Goal: Information Seeking & Learning: Learn about a topic

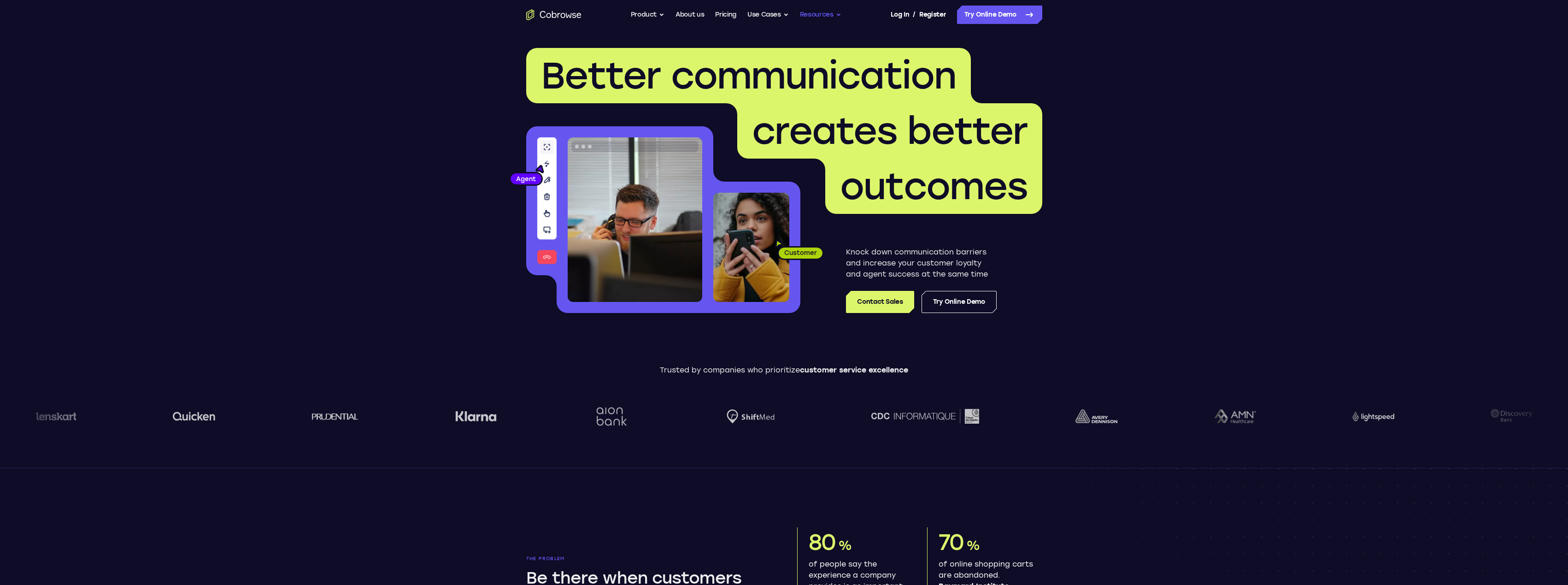
click at [817, 14] on button "Resources" at bounding box center [821, 15] width 41 height 18
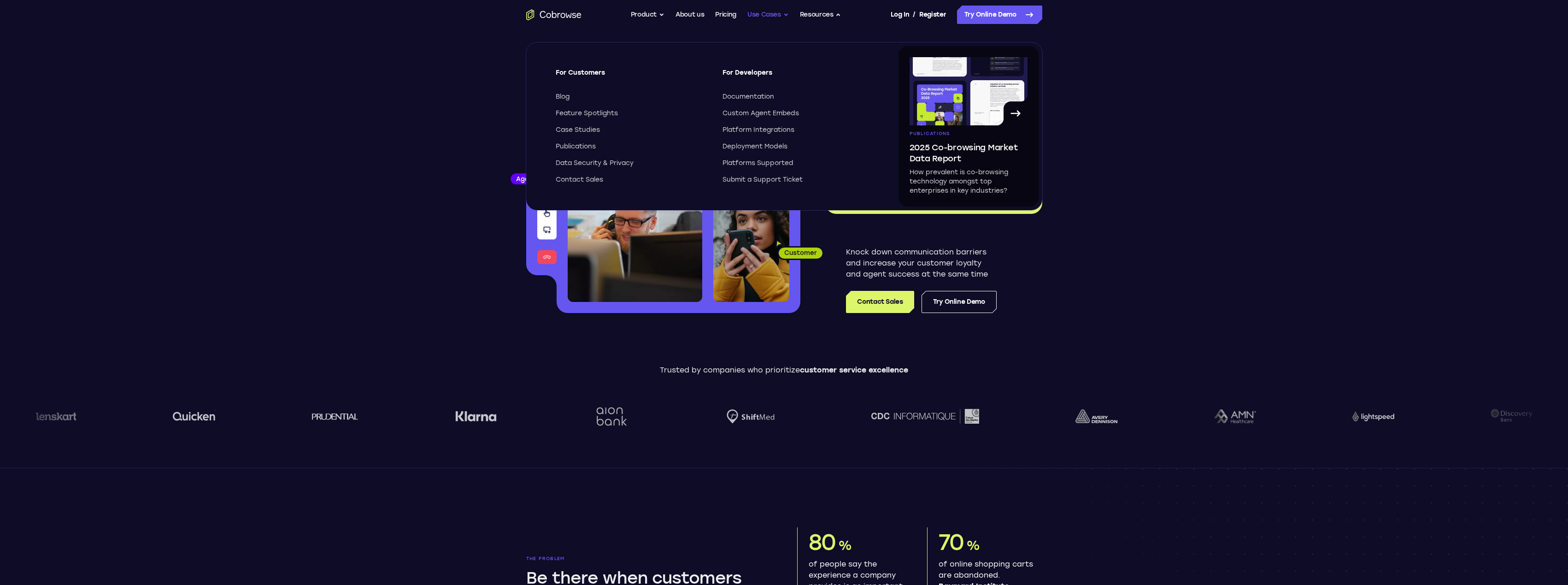
click at [771, 19] on button "Use Cases" at bounding box center [768, 15] width 41 height 18
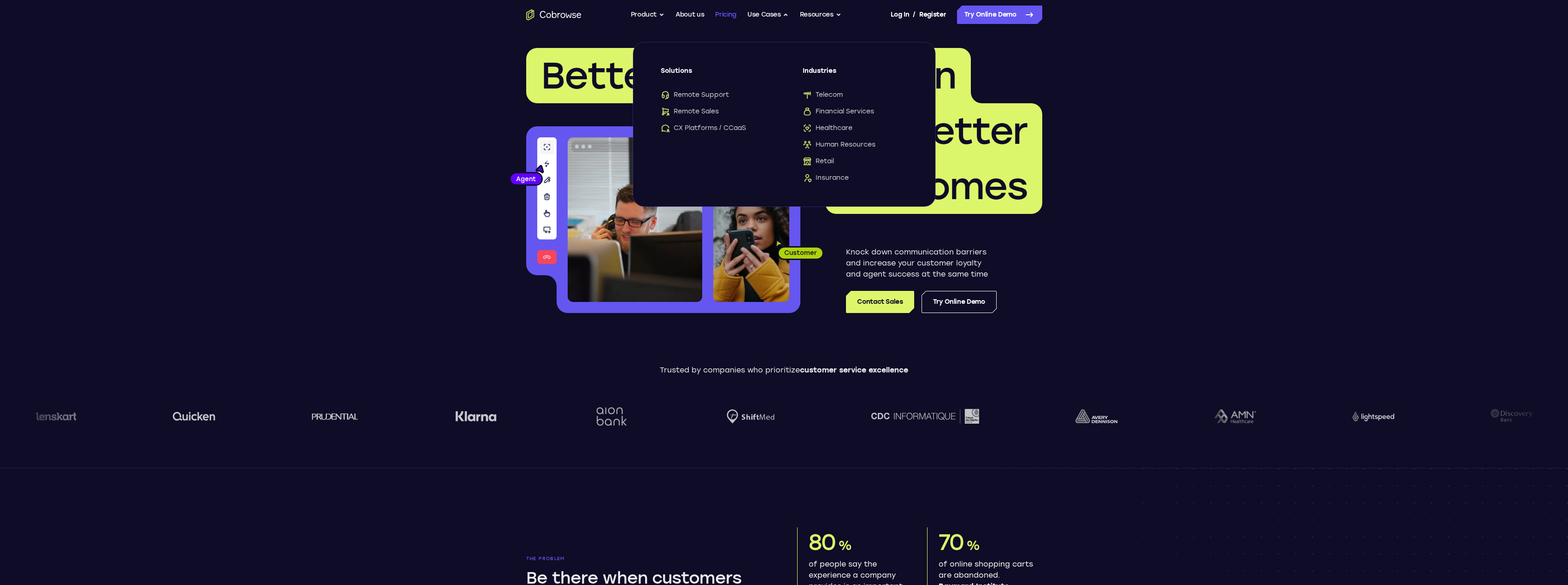
click at [726, 18] on link "Pricing" at bounding box center [726, 15] width 21 height 18
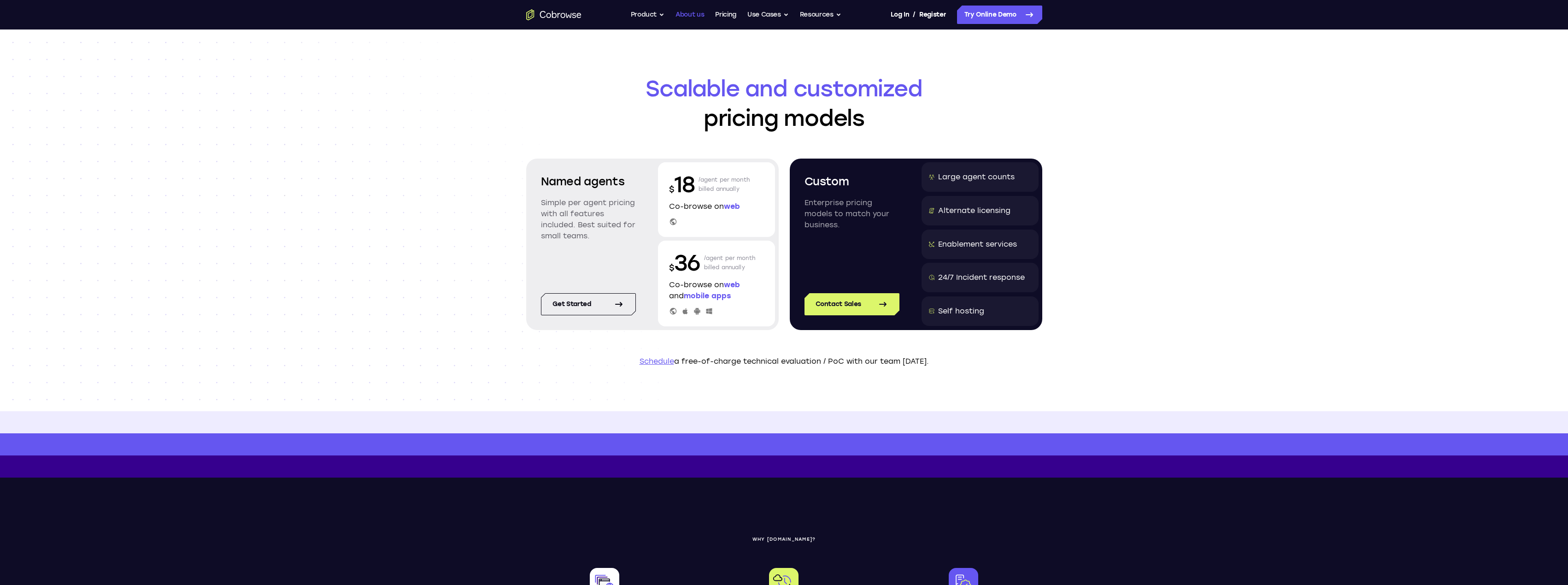
click at [692, 17] on link "About us" at bounding box center [690, 15] width 29 height 18
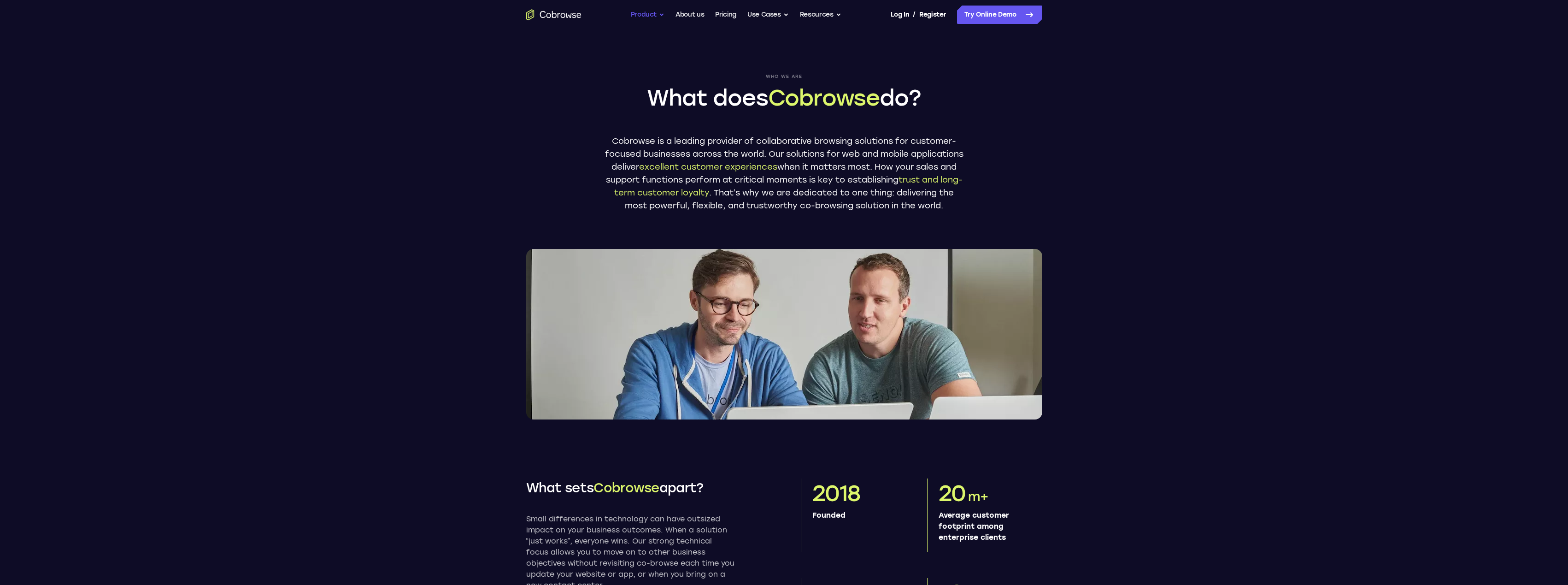
click at [660, 16] on button "Product" at bounding box center [648, 15] width 34 height 18
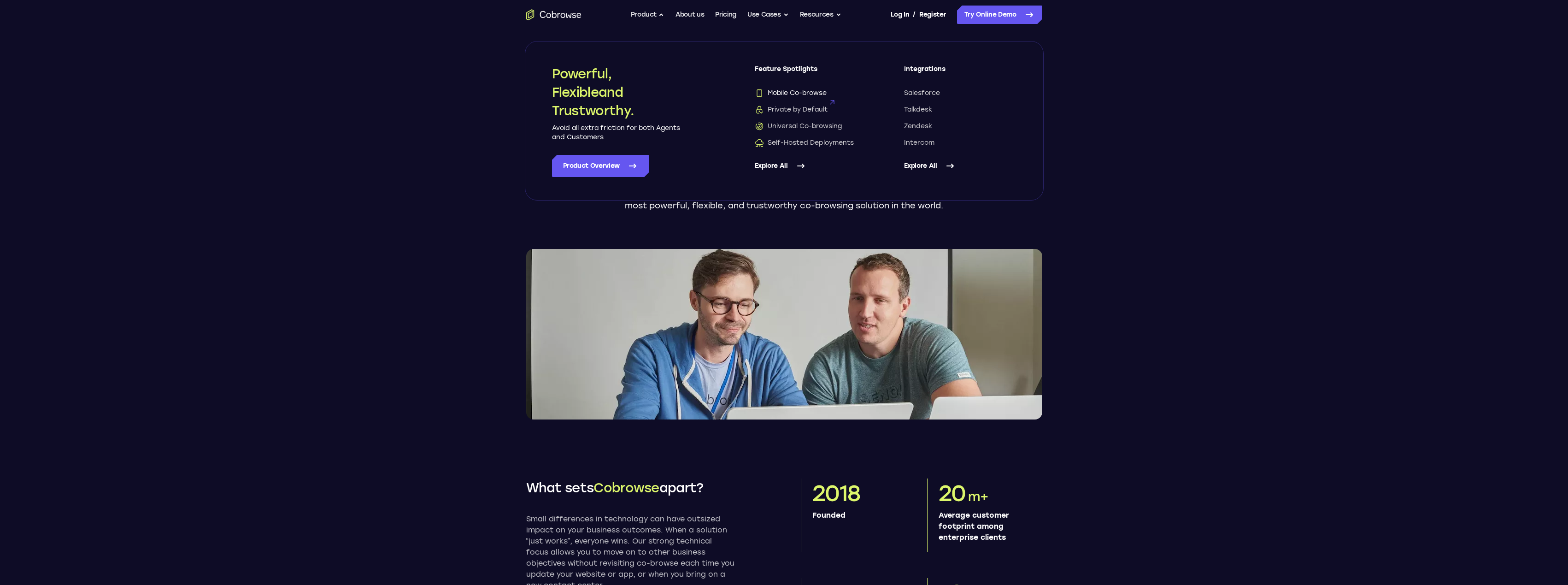
click at [807, 90] on span "Mobile Co-browse" at bounding box center [791, 93] width 72 height 9
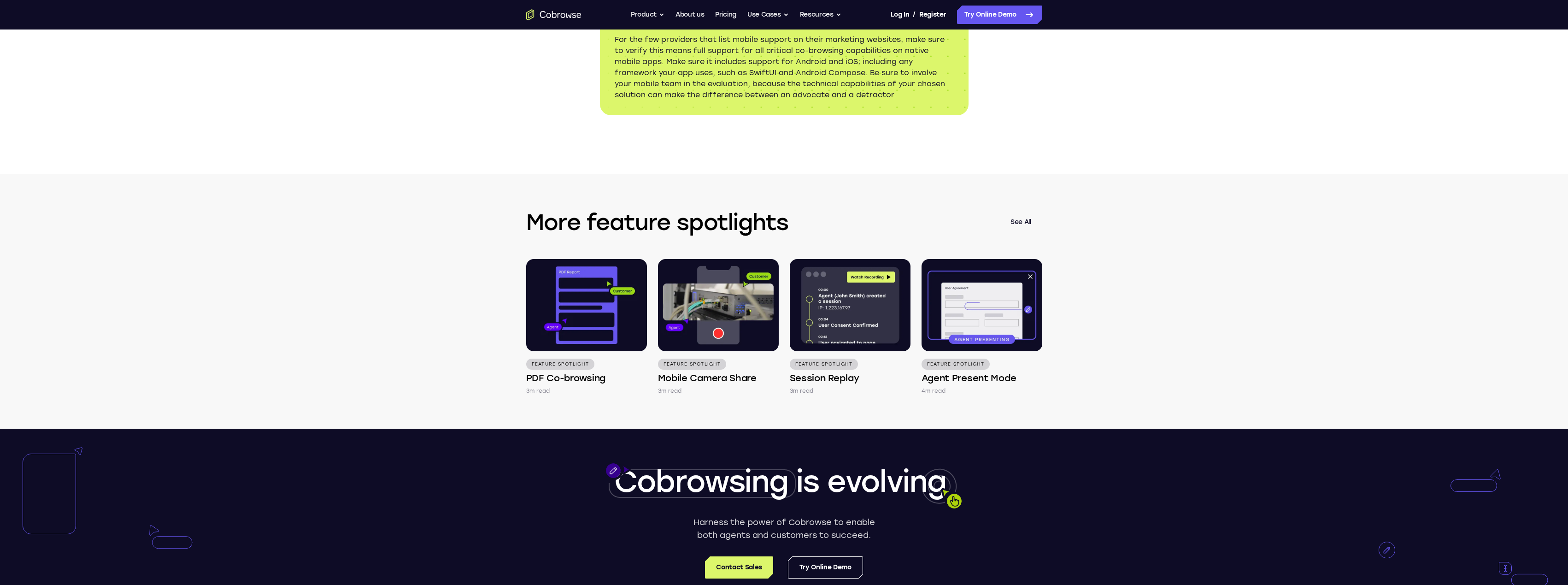
scroll to position [1452, 0]
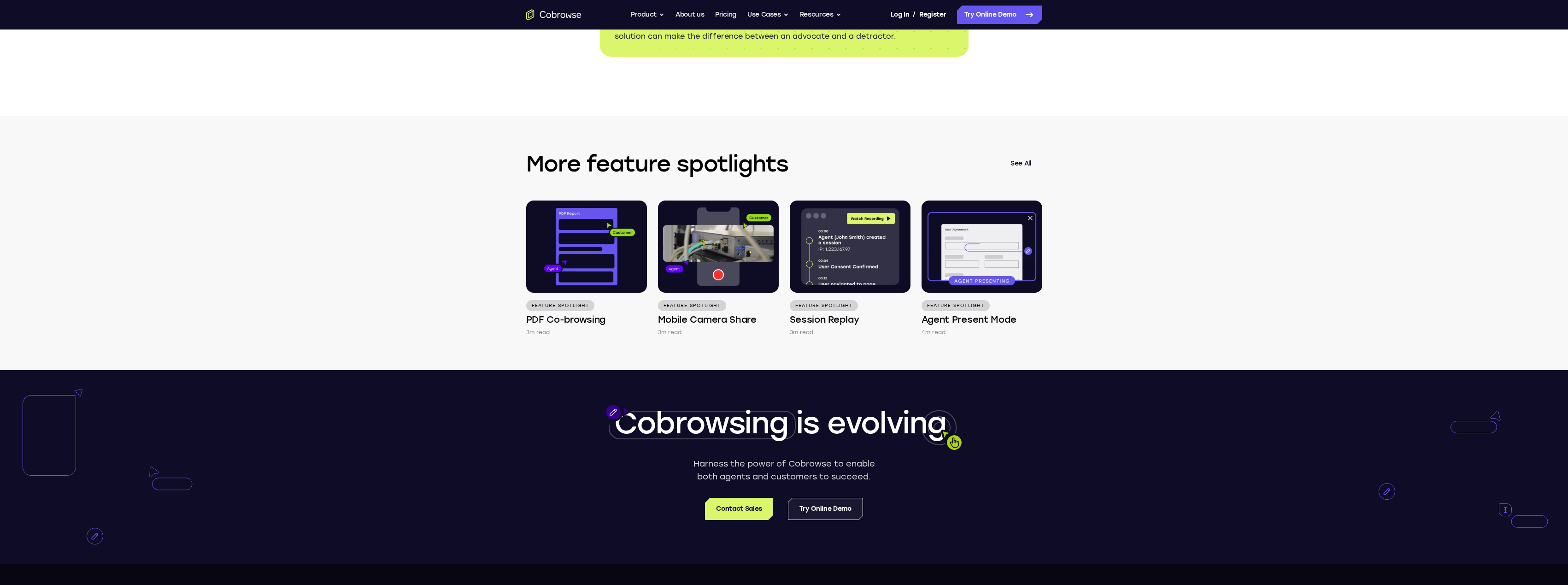
click at [834, 520] on link "Try Online Demo" at bounding box center [825, 509] width 75 height 22
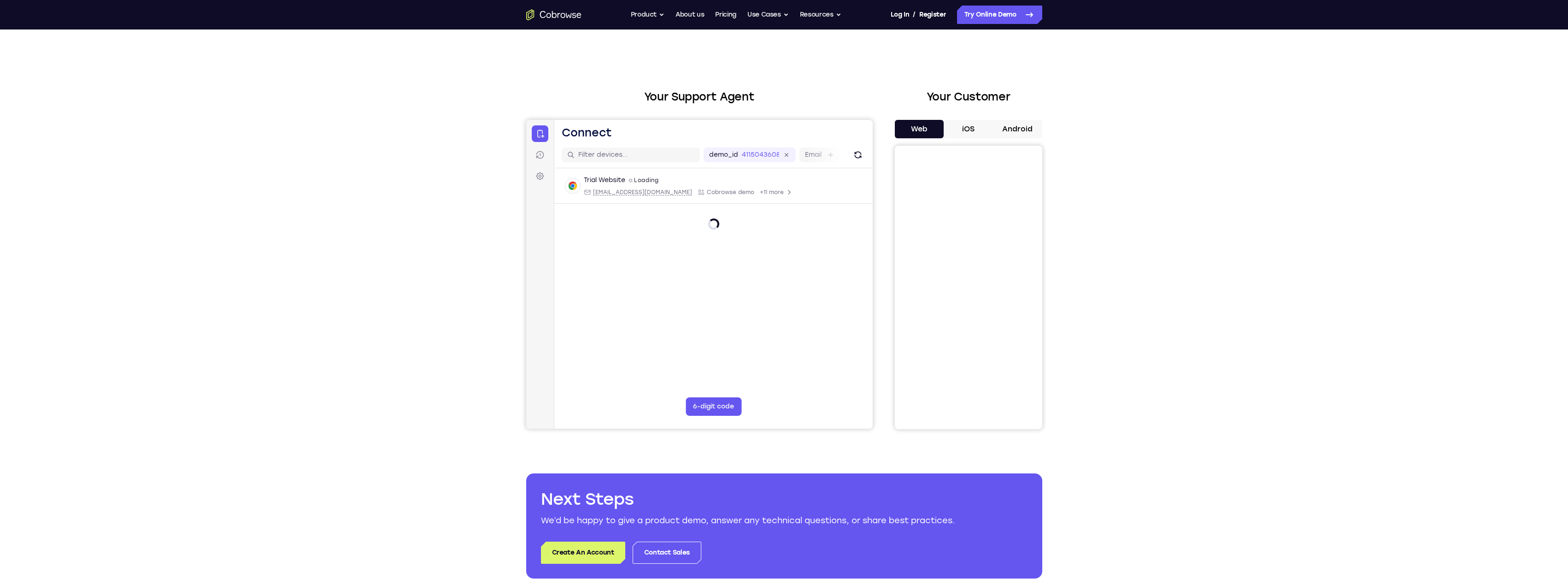
click at [976, 131] on button "iOS" at bounding box center [968, 129] width 49 height 18
click at [1023, 131] on button "Android" at bounding box center [1017, 129] width 49 height 18
click at [748, 82] on div "Your Support Agent Your Customer Web iOS Android Next Steps We’d be happy to gi…" at bounding box center [784, 333] width 590 height 608
click at [668, 15] on ul "Go back Powerful, Flexible and Trustworthy. Avoid all extra friction for both A…" at bounding box center [736, 15] width 211 height 18
click at [775, 10] on button "Use Cases" at bounding box center [768, 15] width 41 height 18
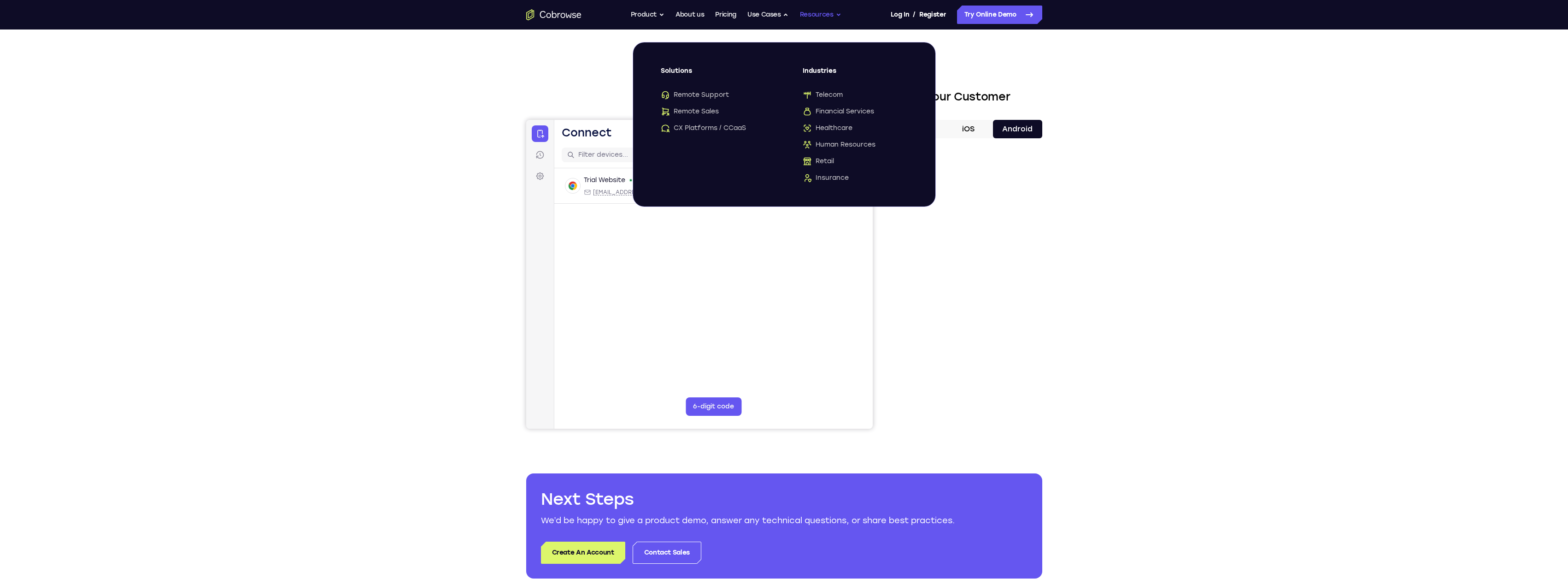
click at [820, 9] on button "Resources" at bounding box center [821, 15] width 41 height 18
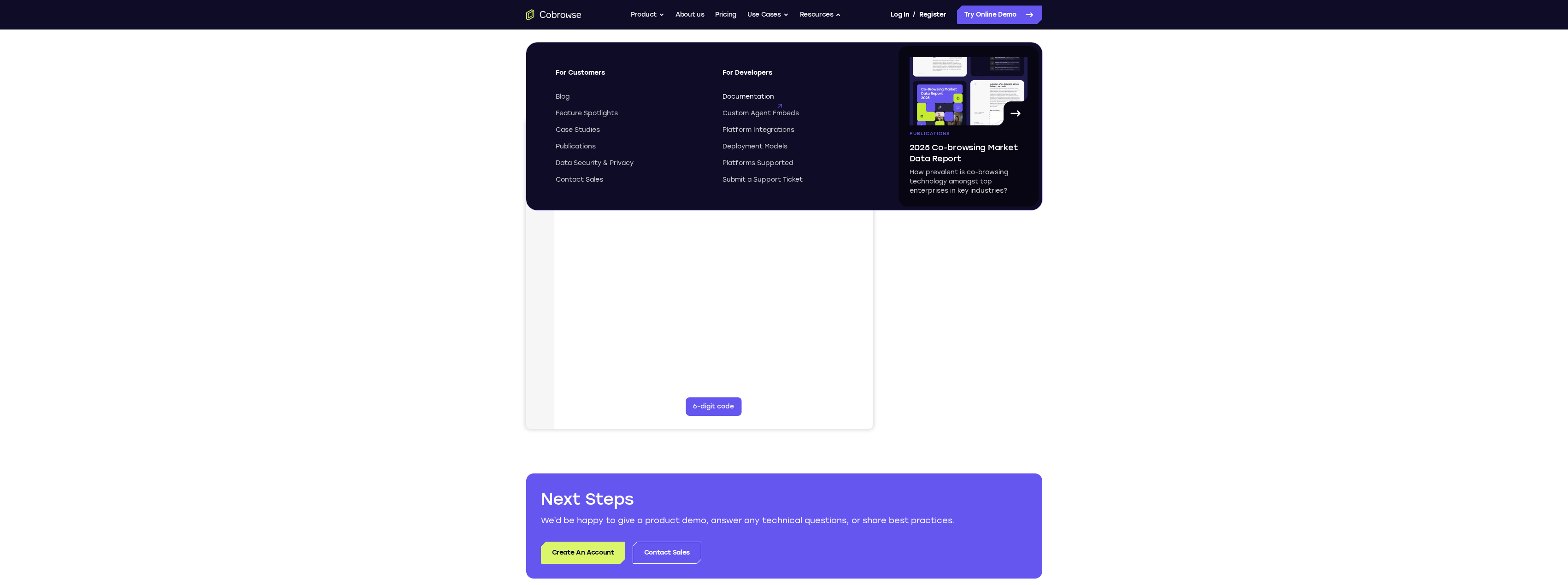
click at [754, 96] on span "Documentation" at bounding box center [748, 96] width 52 height 9
click at [433, 244] on div "Your Support Agent Your Customer Web iOS Android Next Steps We’d be happy to gi…" at bounding box center [784, 333] width 1568 height 608
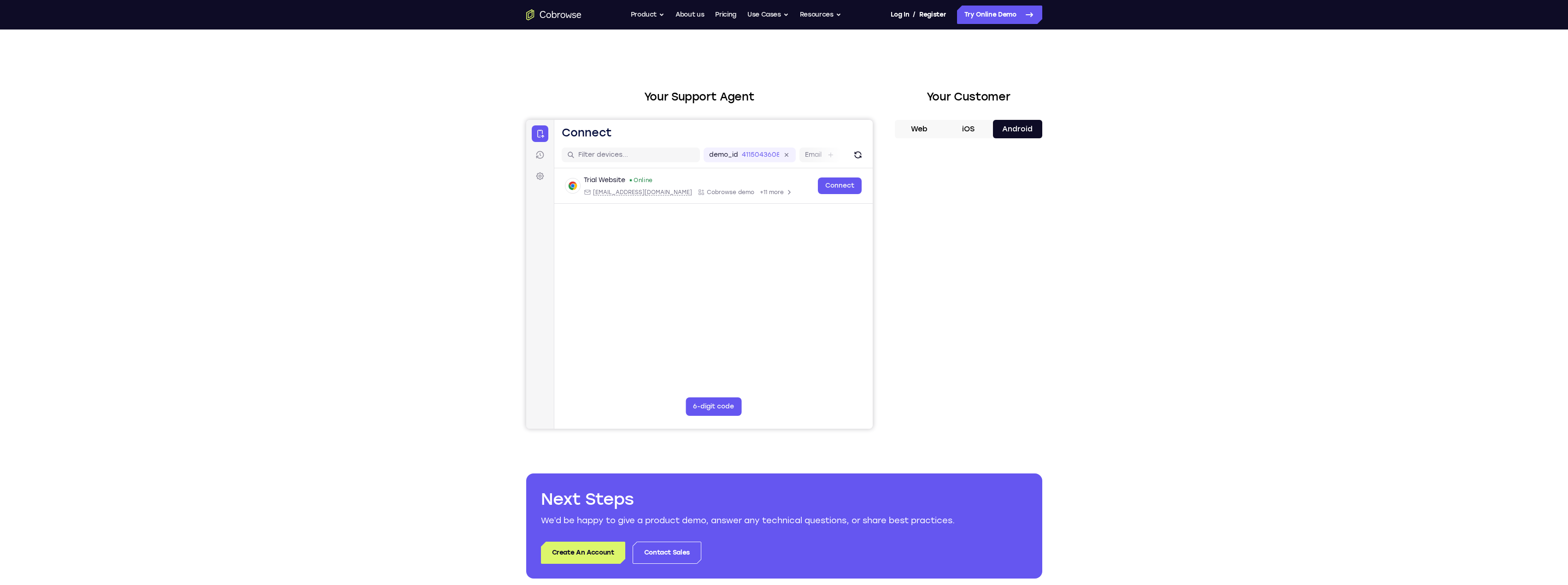
click at [777, 5] on nav "Go back Powerful, Flexible and Trustworthy. Avoid all extra friction for both A…" at bounding box center [784, 15] width 1568 height 29
click at [773, 10] on button "Use Cases" at bounding box center [768, 15] width 41 height 18
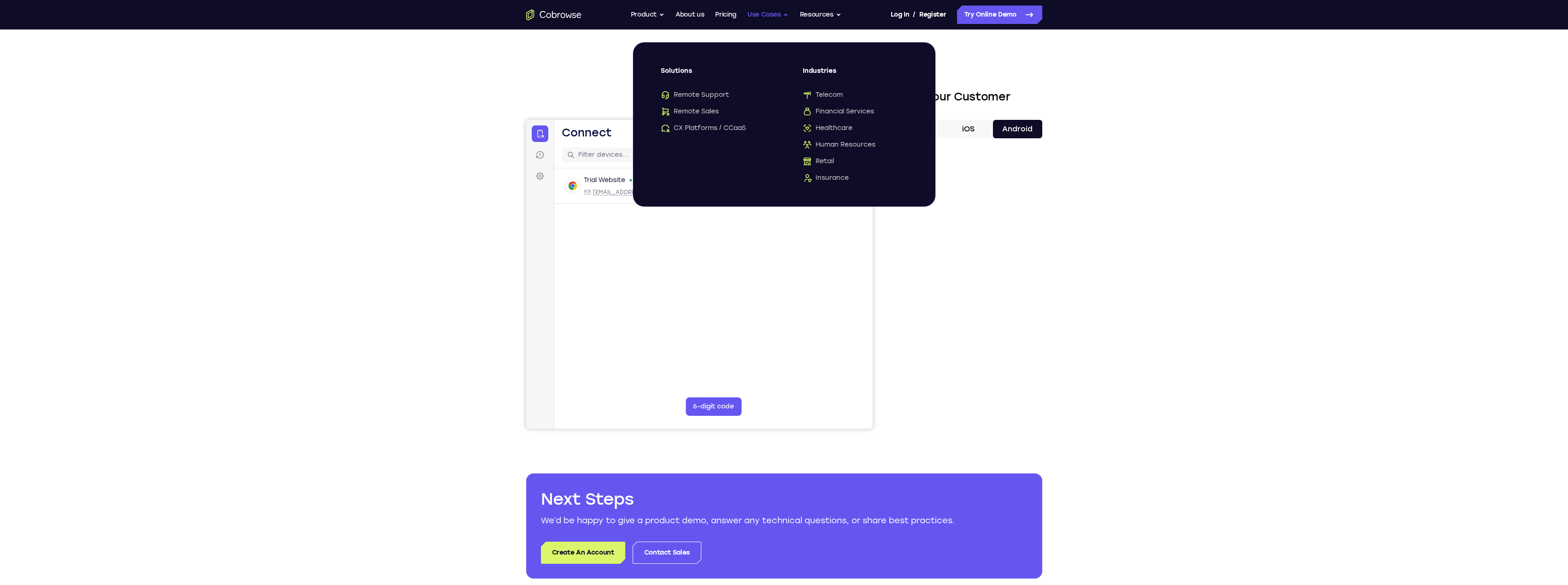
click at [765, 16] on button "Use Cases" at bounding box center [768, 15] width 41 height 18
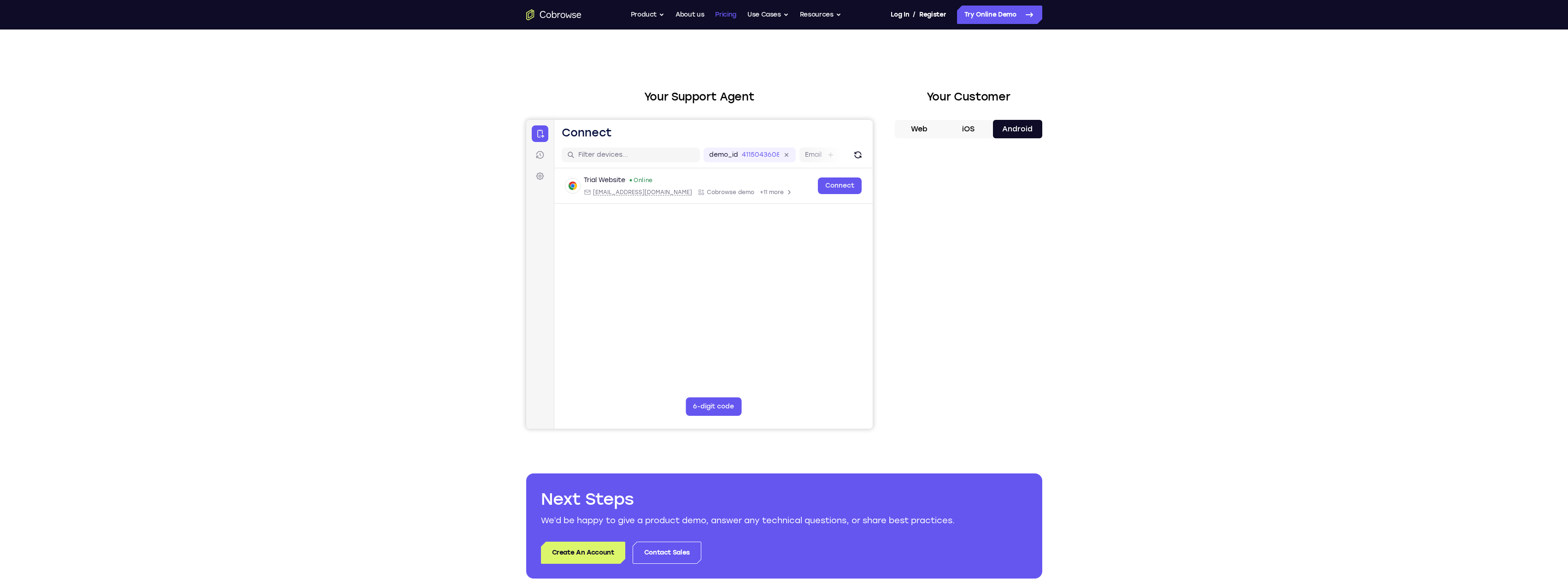
click at [730, 14] on link "Pricing" at bounding box center [726, 15] width 21 height 18
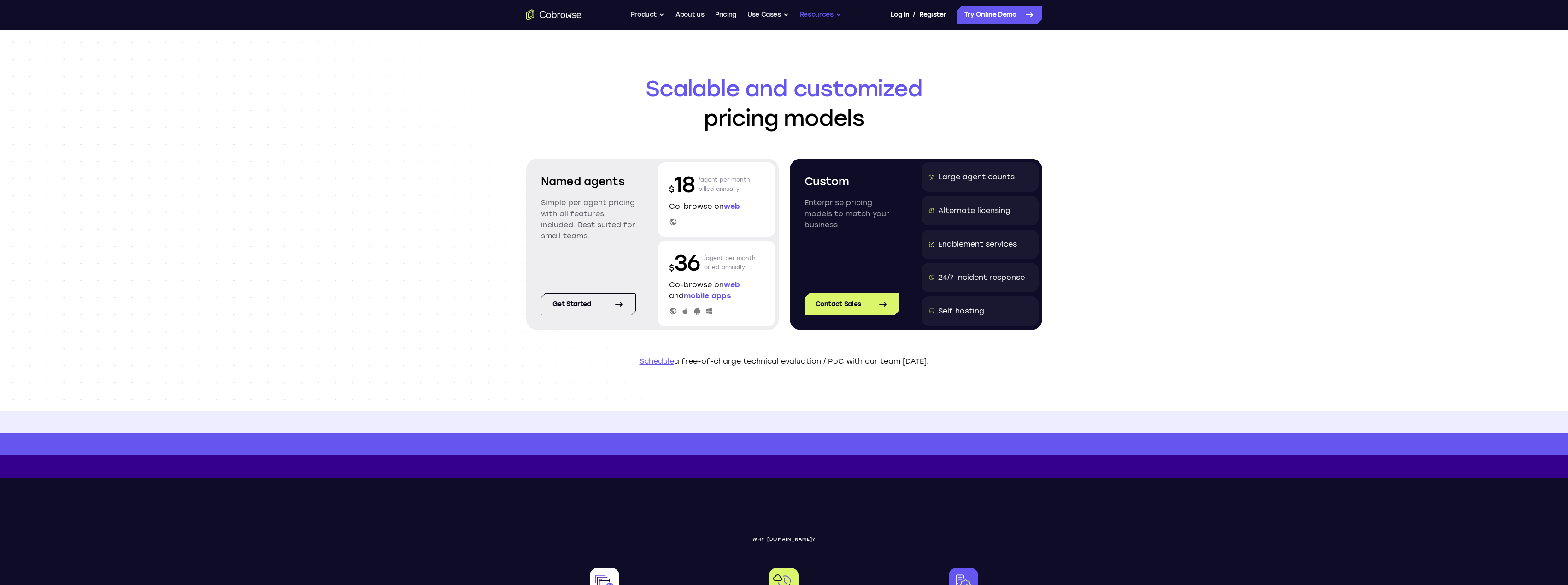
click at [830, 10] on button "Resources" at bounding box center [821, 15] width 41 height 18
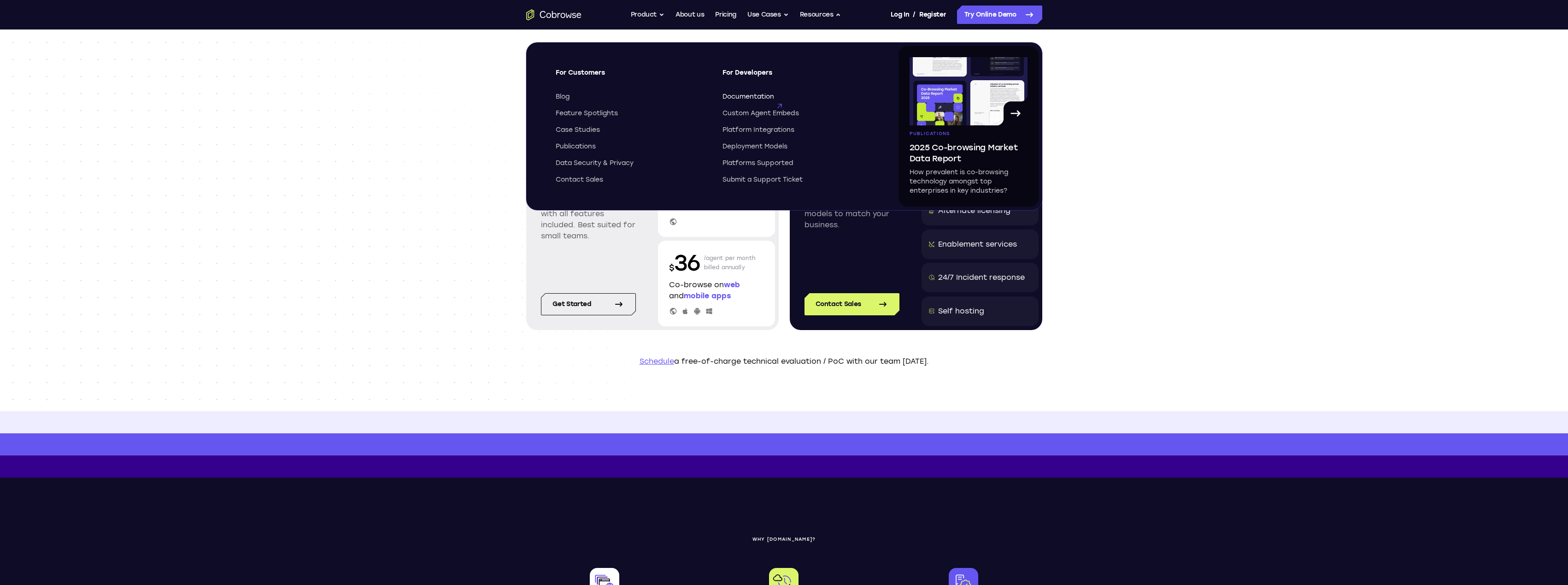
click at [749, 100] on span "Documentation" at bounding box center [748, 96] width 52 height 9
